Goal: Task Accomplishment & Management: Manage account settings

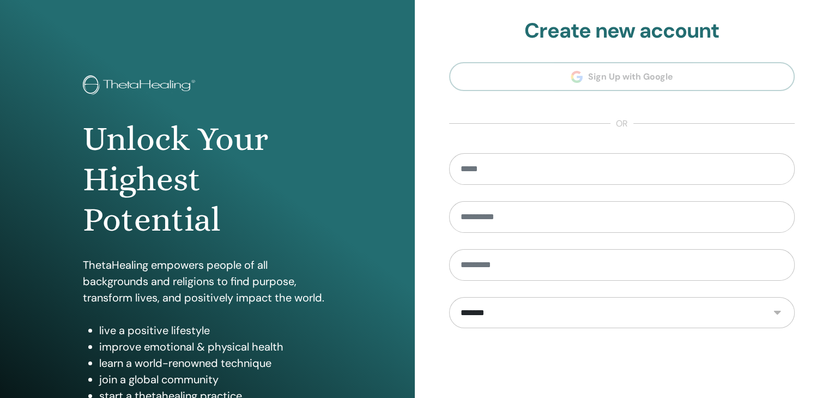
click at [627, 68] on section "**********" at bounding box center [622, 247] width 346 height 456
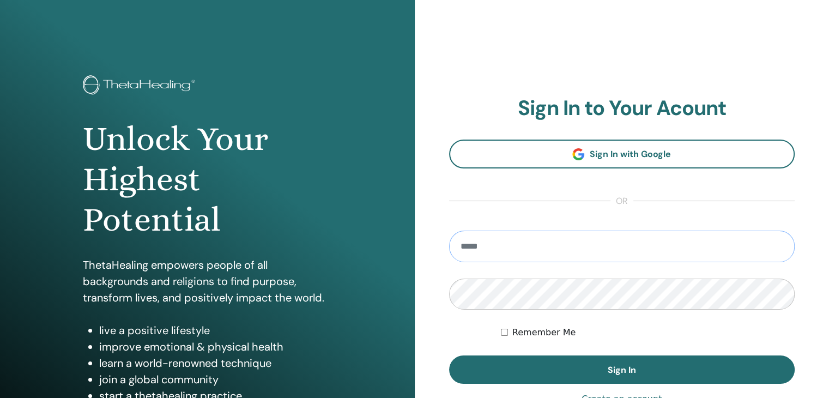
click at [575, 239] on input "email" at bounding box center [622, 246] width 346 height 32
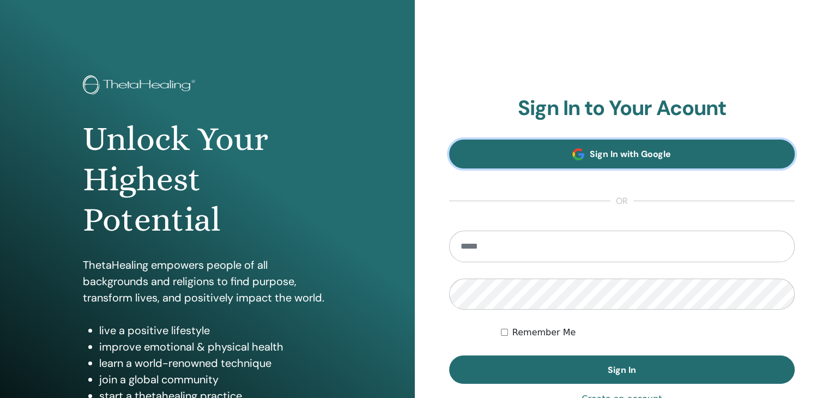
click at [567, 149] on link "Sign In with Google" at bounding box center [622, 153] width 346 height 29
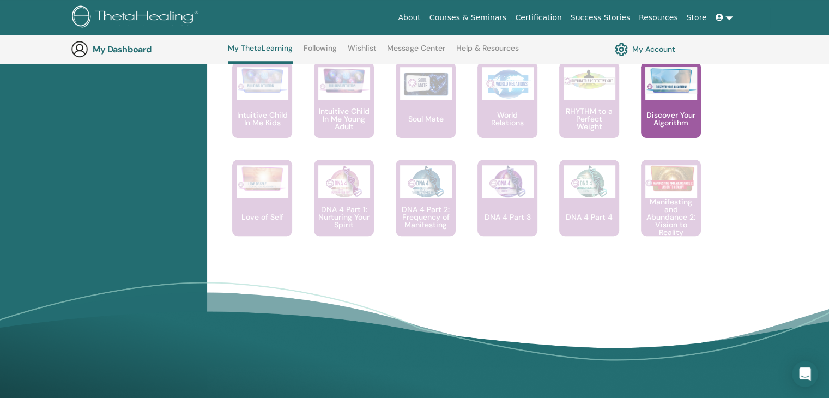
scroll to position [861, 0]
